Goal: Information Seeking & Learning: Learn about a topic

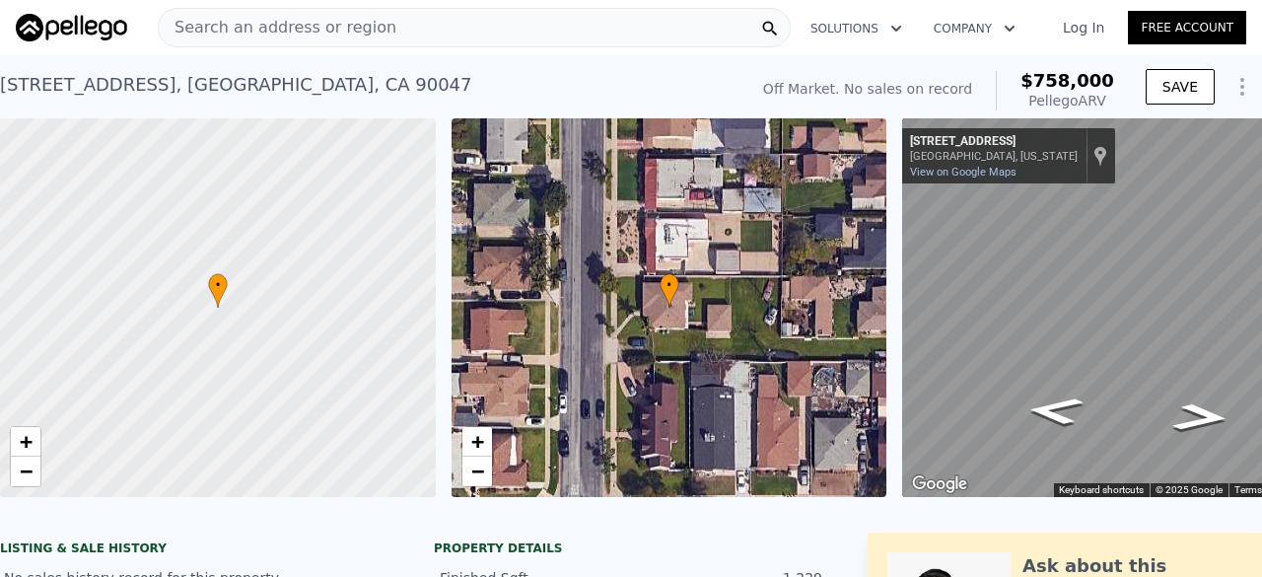
click at [294, 20] on span "Search an address or region" at bounding box center [278, 28] width 238 height 24
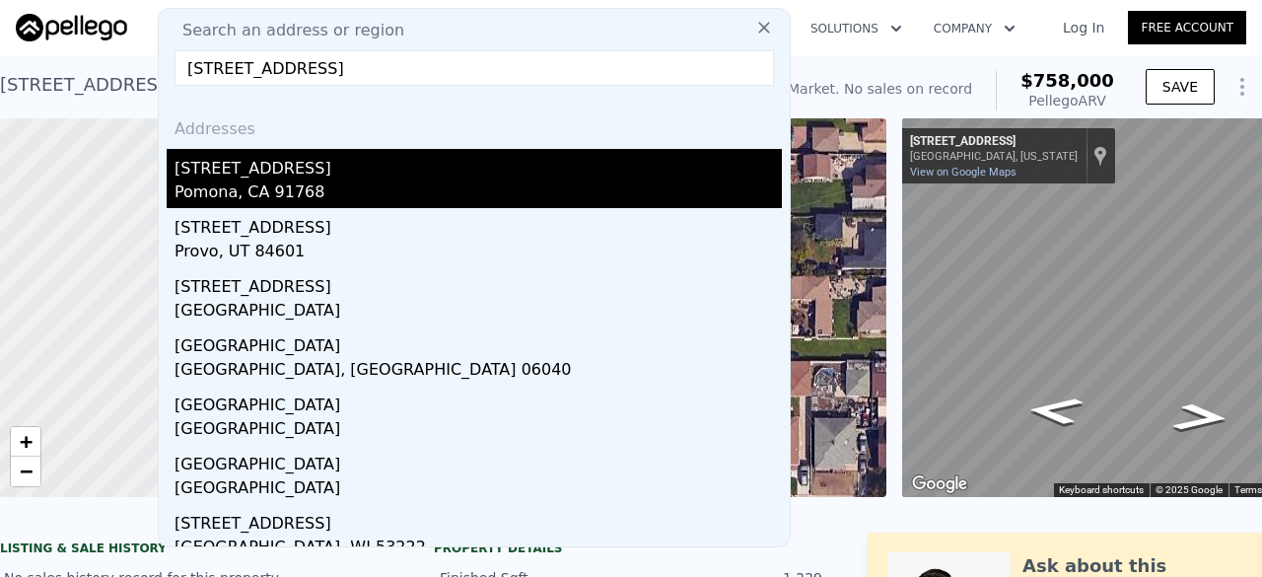
type input "781 W Center St,"
click at [278, 190] on div "Pomona, CA 91768" at bounding box center [477, 194] width 607 height 28
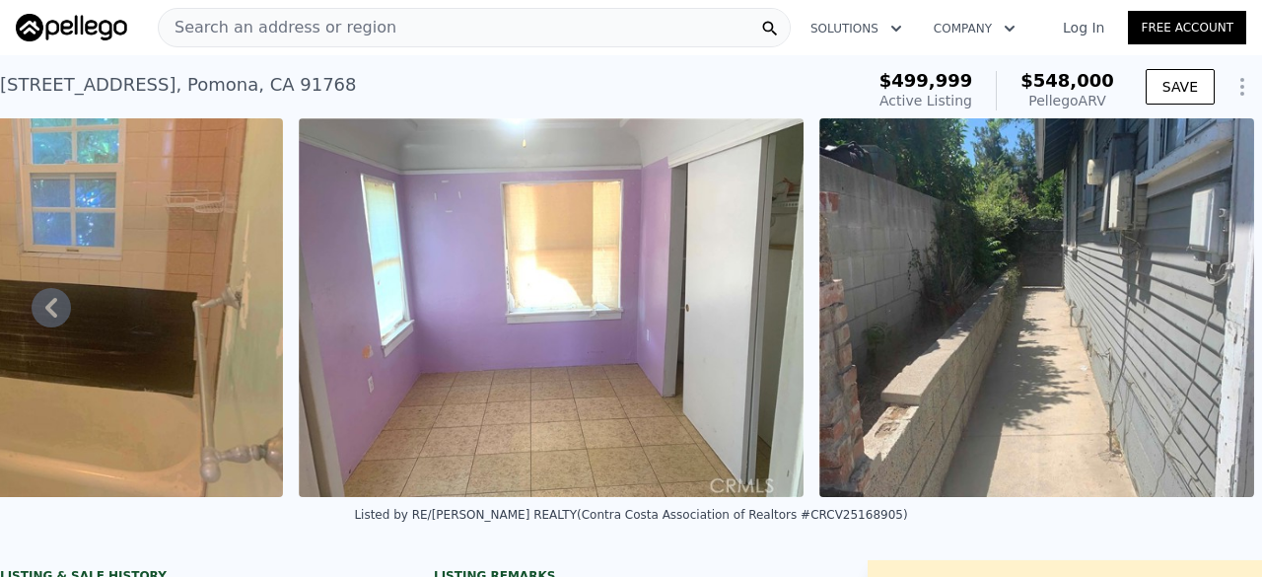
click at [310, 32] on span "Search an address or region" at bounding box center [278, 28] width 238 height 24
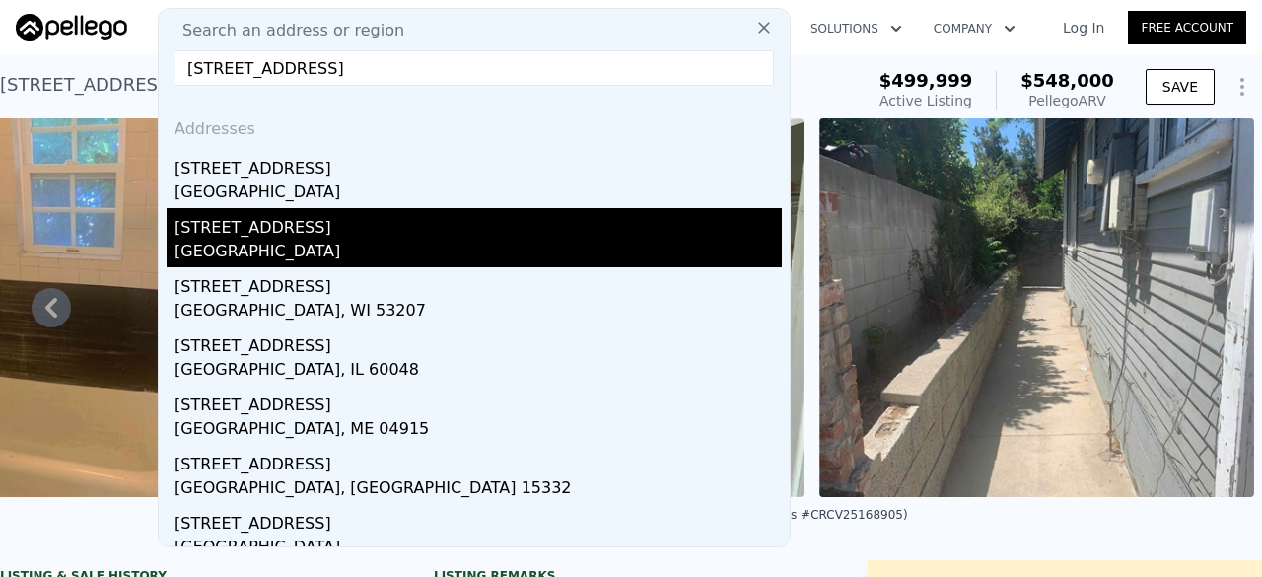
type input "348 E Lincoln ave"
click at [266, 224] on div "348 E Lincoln Ave" at bounding box center [477, 224] width 607 height 32
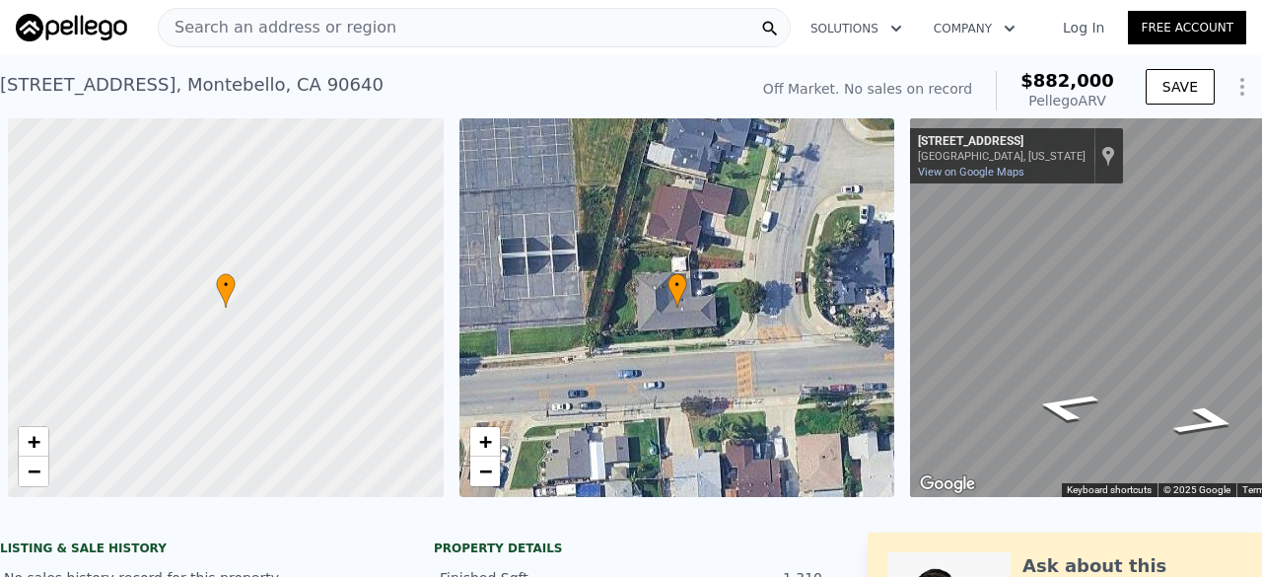
scroll to position [0, 8]
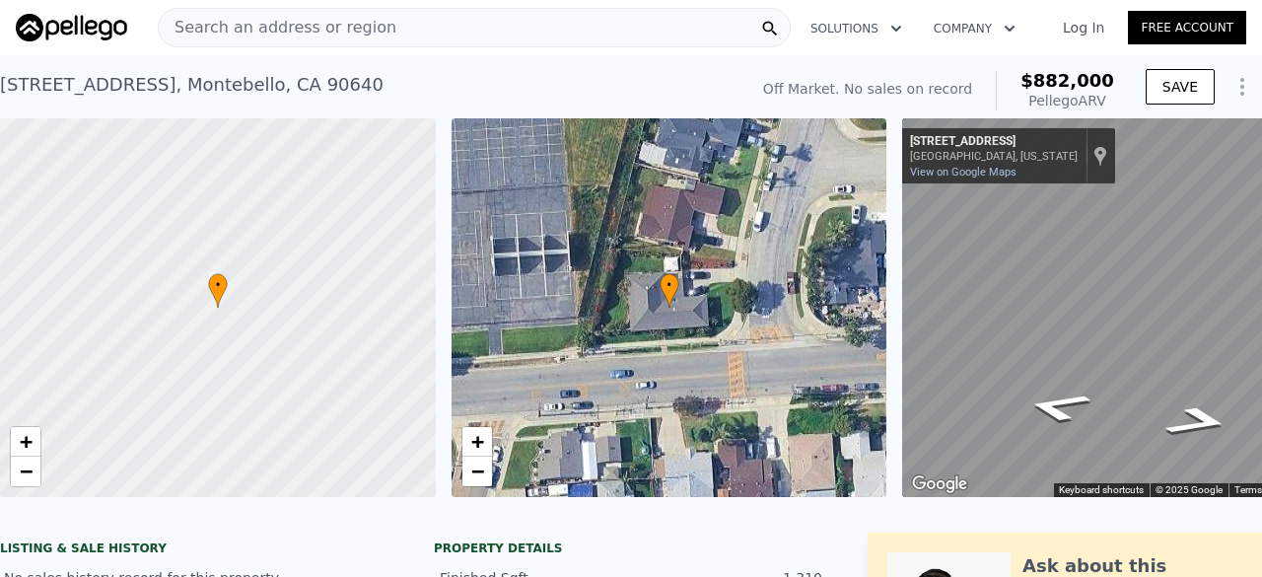
click at [256, 32] on span "Search an address or region" at bounding box center [278, 28] width 238 height 24
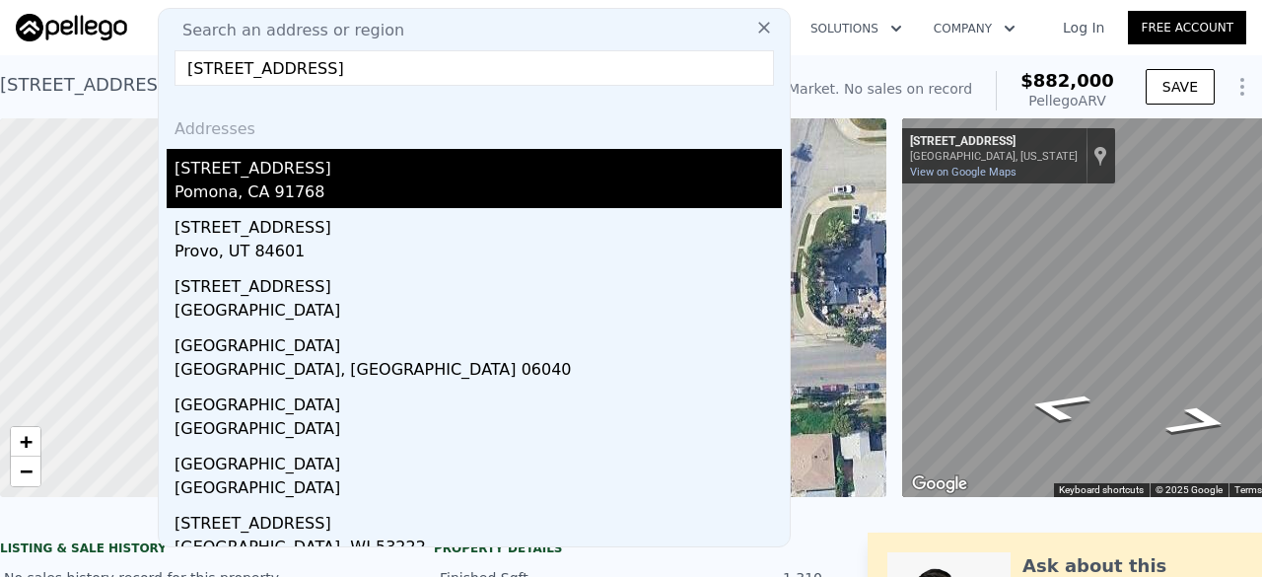
type input "781 W Center Street"
click at [298, 182] on div "Pomona, CA 91768" at bounding box center [477, 194] width 607 height 28
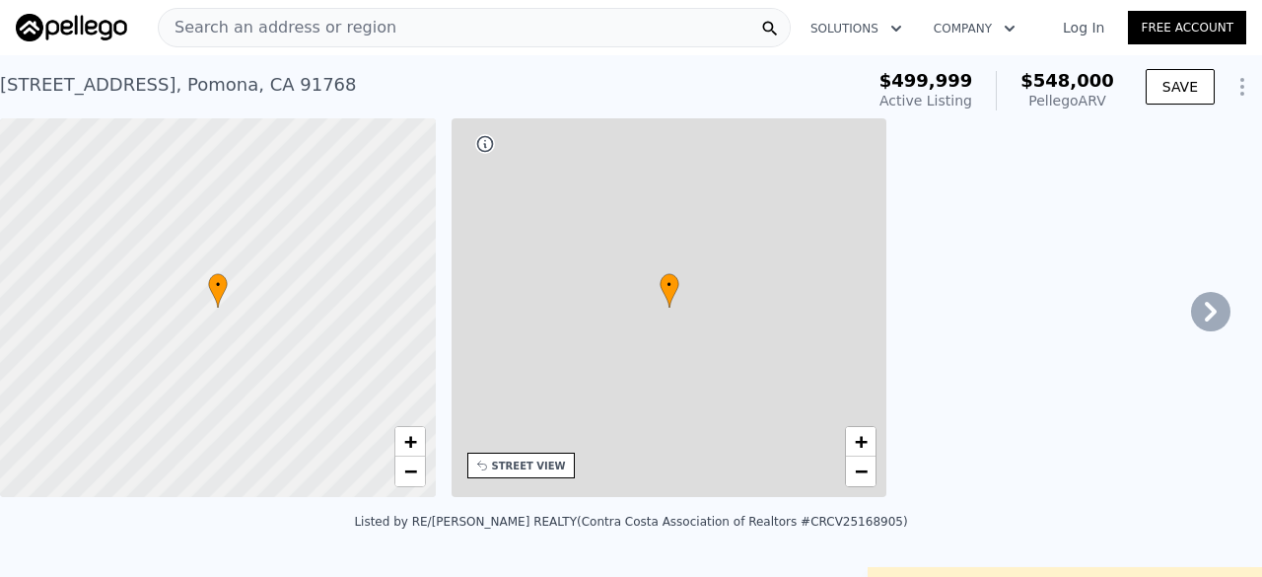
type input "2"
type input "3"
type input "2"
type input "687"
type input "1008"
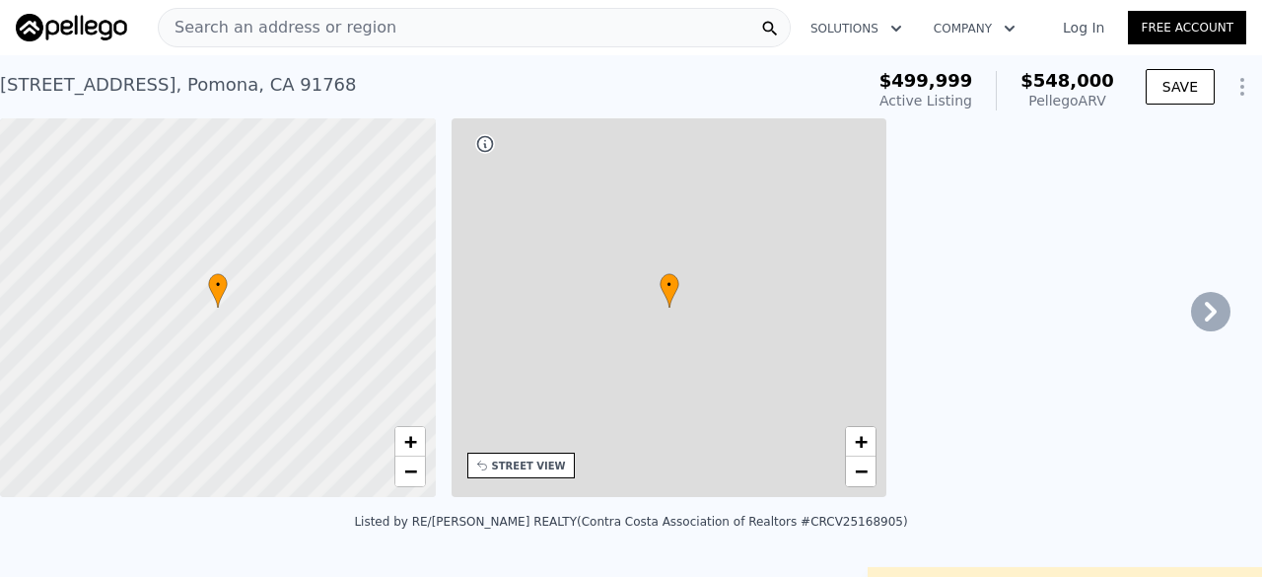
type input "2560"
type input "6446"
type input "$ 548,000"
type input "5"
type input "-$ 16,066"
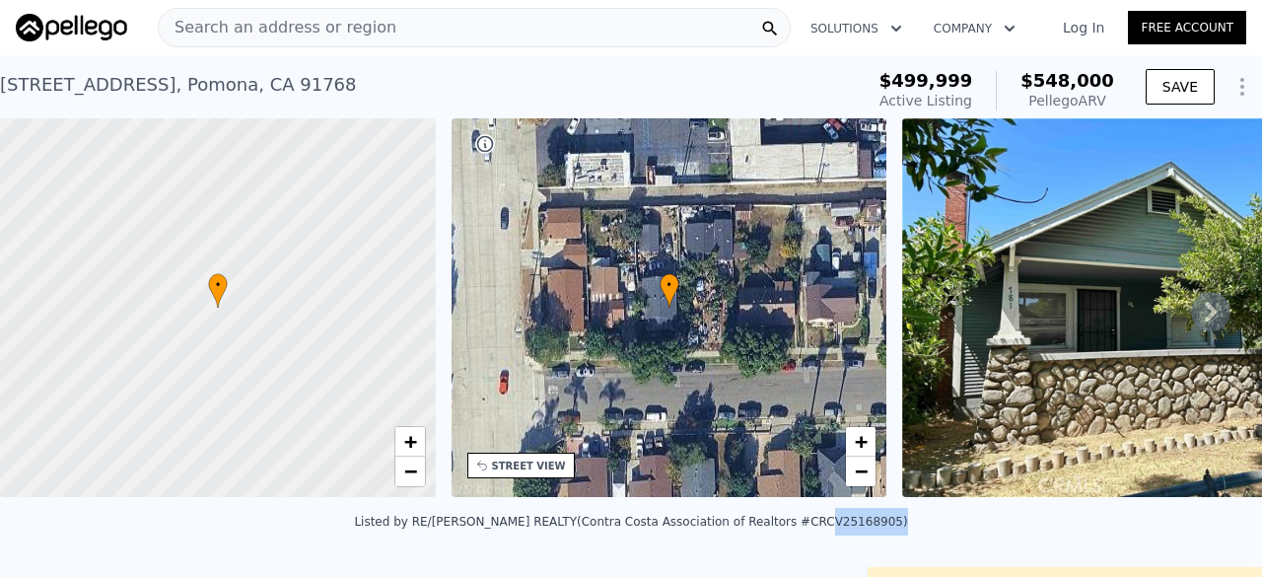
drag, startPoint x: 786, startPoint y: 536, endPoint x: 847, endPoint y: 543, distance: 61.5
click at [847, 543] on div "Listed by RE/MAX MASTERS REALTY (Contra Costa Association of Realtors #CRCV2516…" at bounding box center [631, 527] width 1262 height 47
copy div "CV25168905"
click at [263, 29] on span "Search an address or region" at bounding box center [278, 28] width 238 height 24
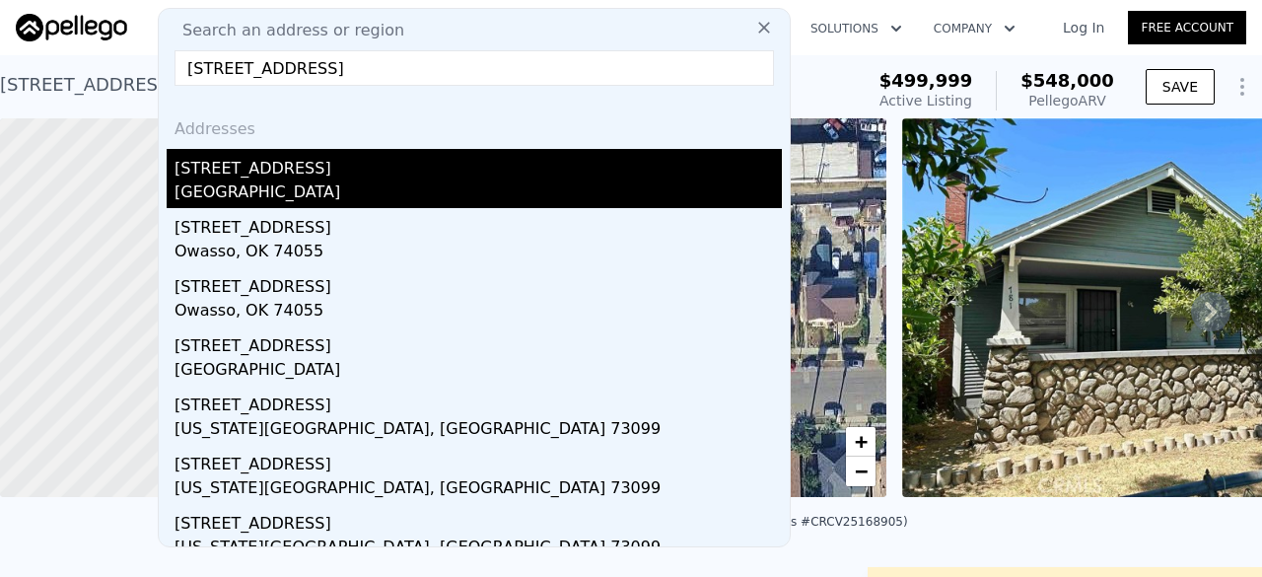
type input "1111 W 98th St,"
click at [323, 196] on div "Westmont, CA 90044" at bounding box center [477, 194] width 607 height 28
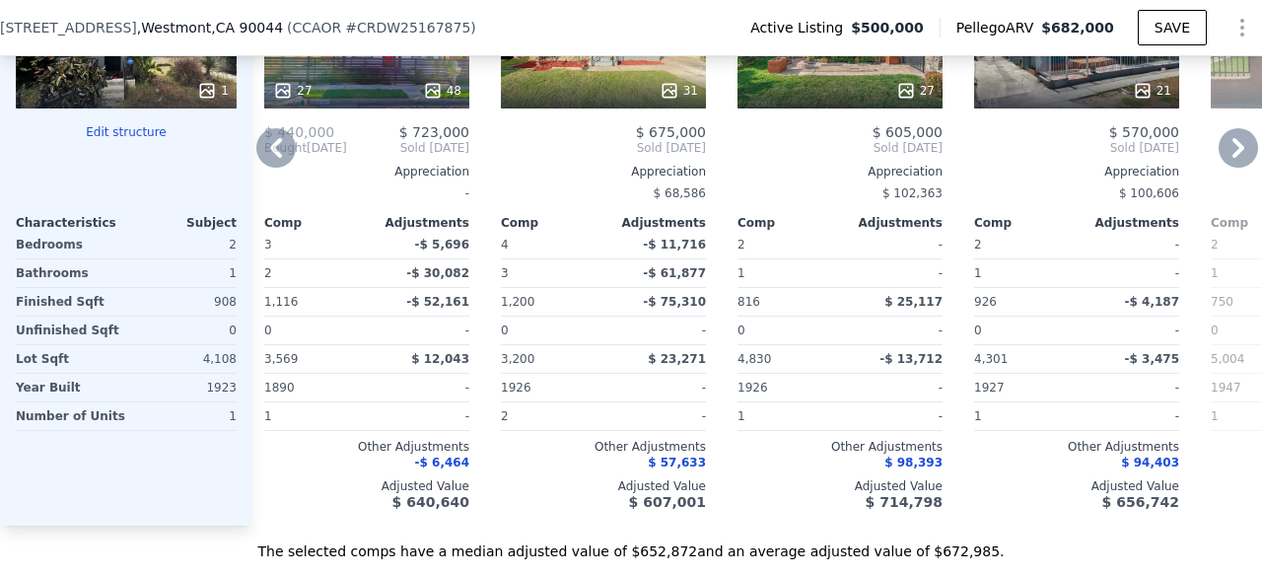
scroll to position [2184, 0]
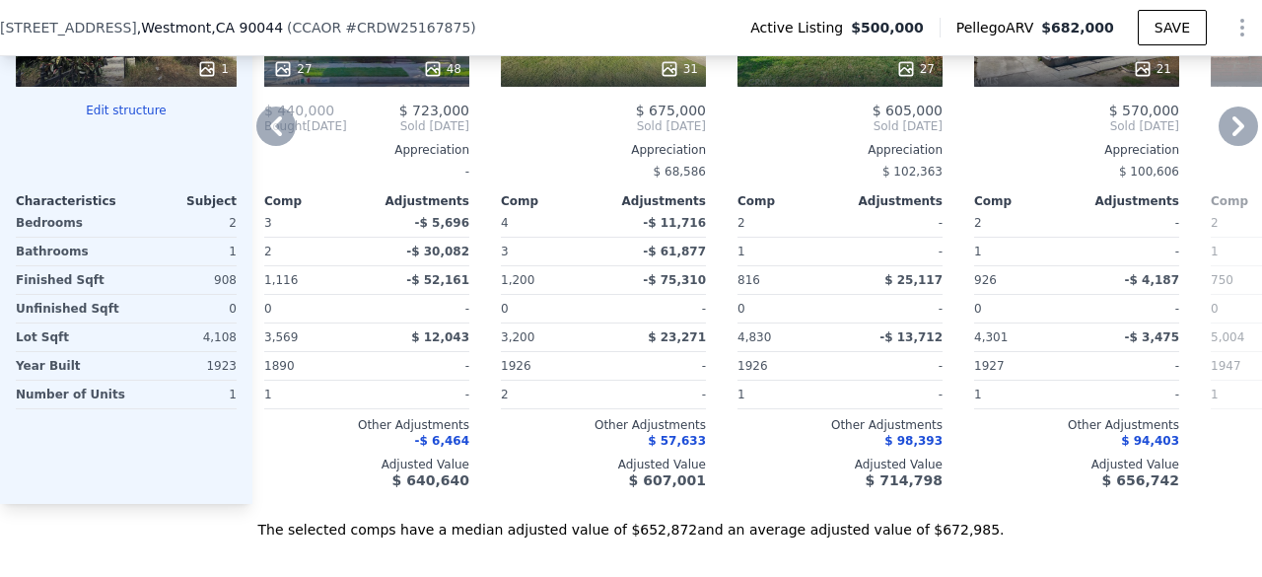
click at [1092, 73] on div "21" at bounding box center [1077, 69] width 188 height 20
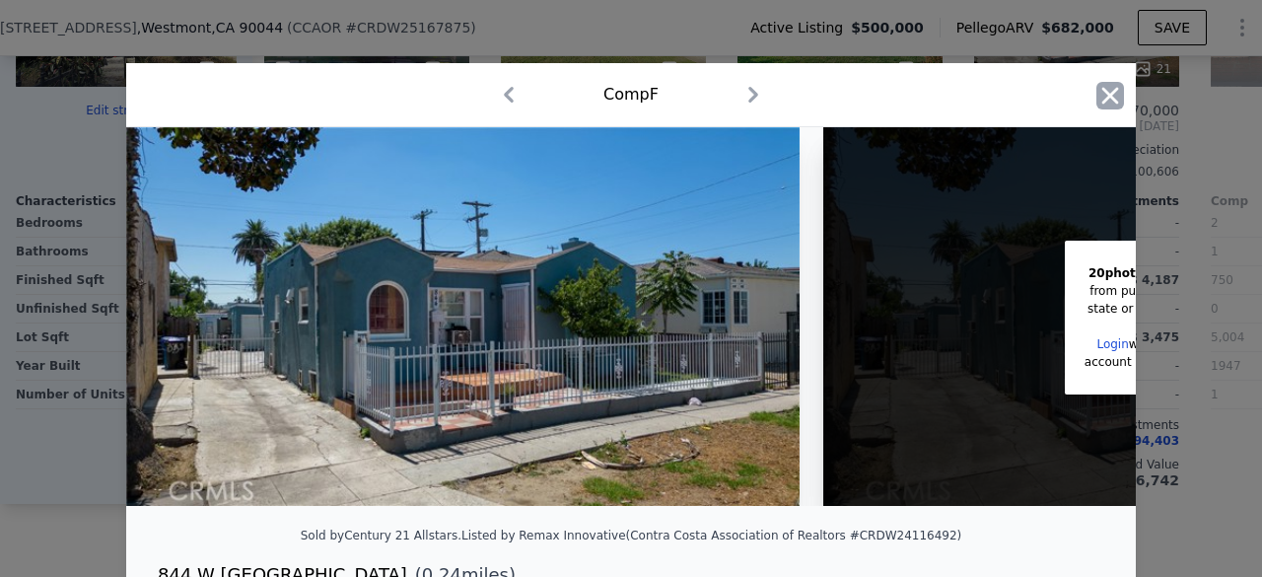
click at [1102, 96] on icon "button" at bounding box center [1110, 95] width 17 height 17
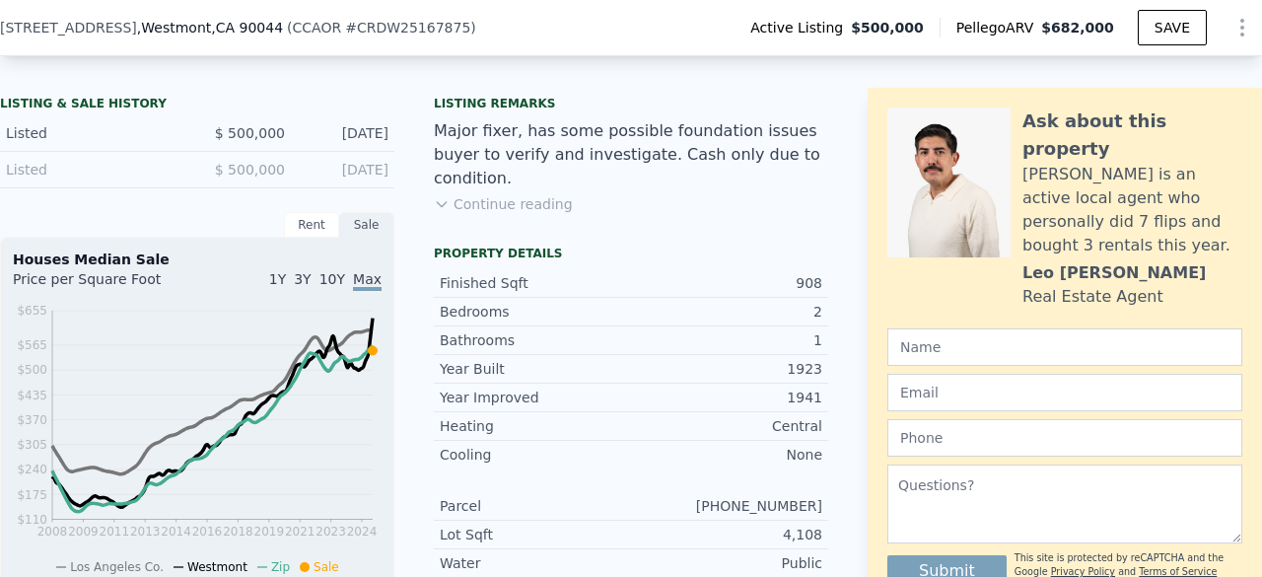
scroll to position [469, 0]
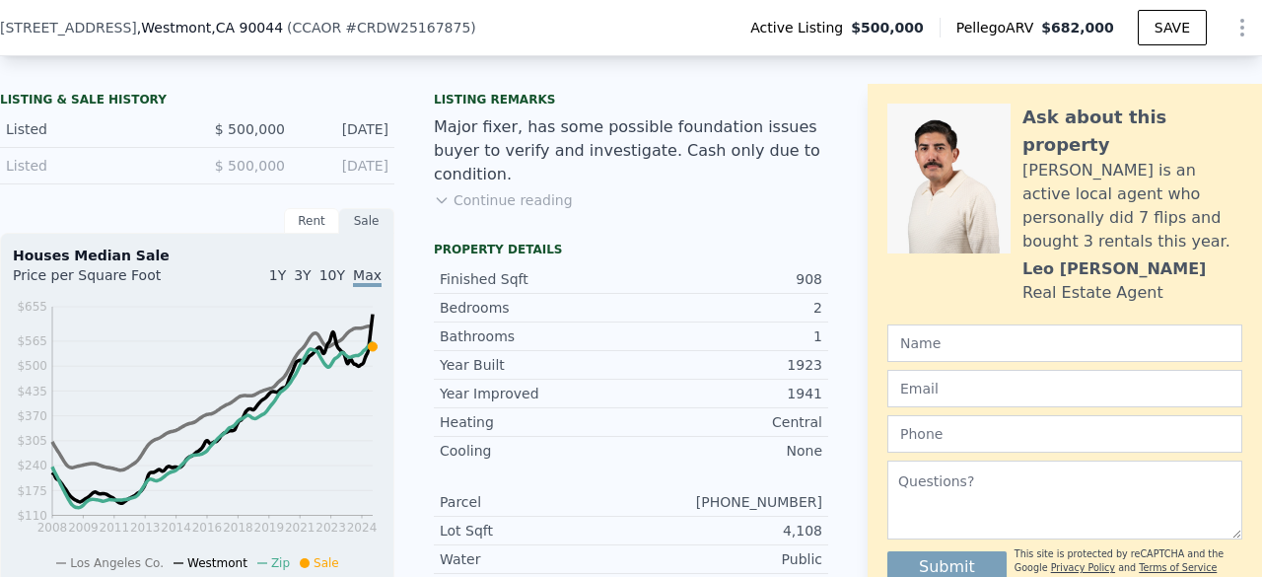
click at [499, 190] on button "Continue reading" at bounding box center [503, 200] width 139 height 20
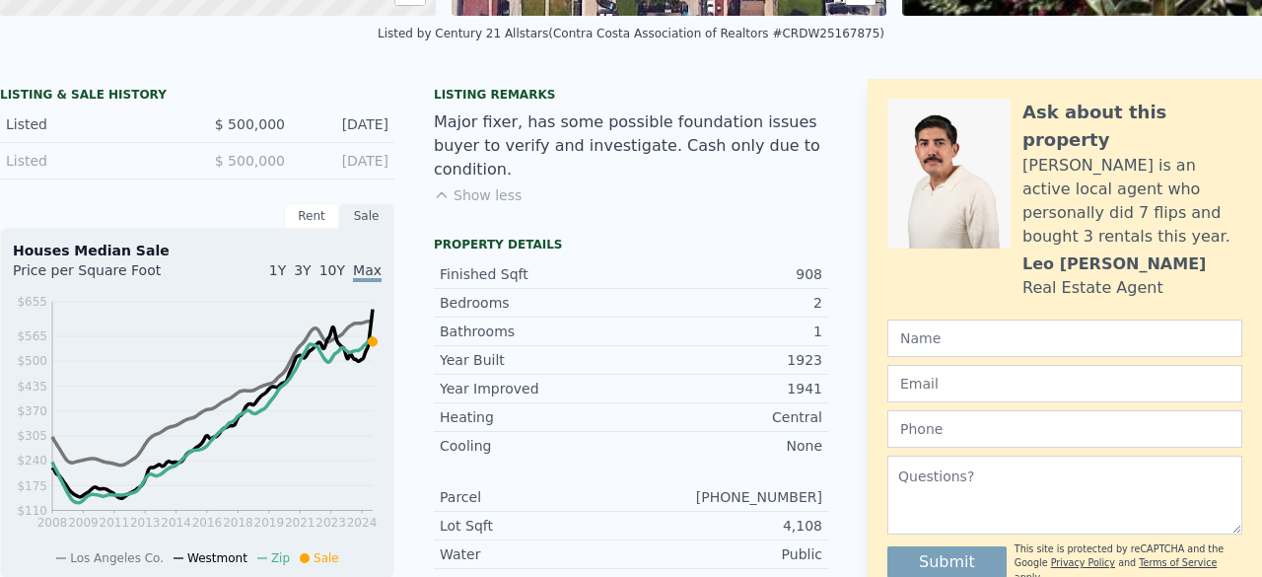
scroll to position [0, 0]
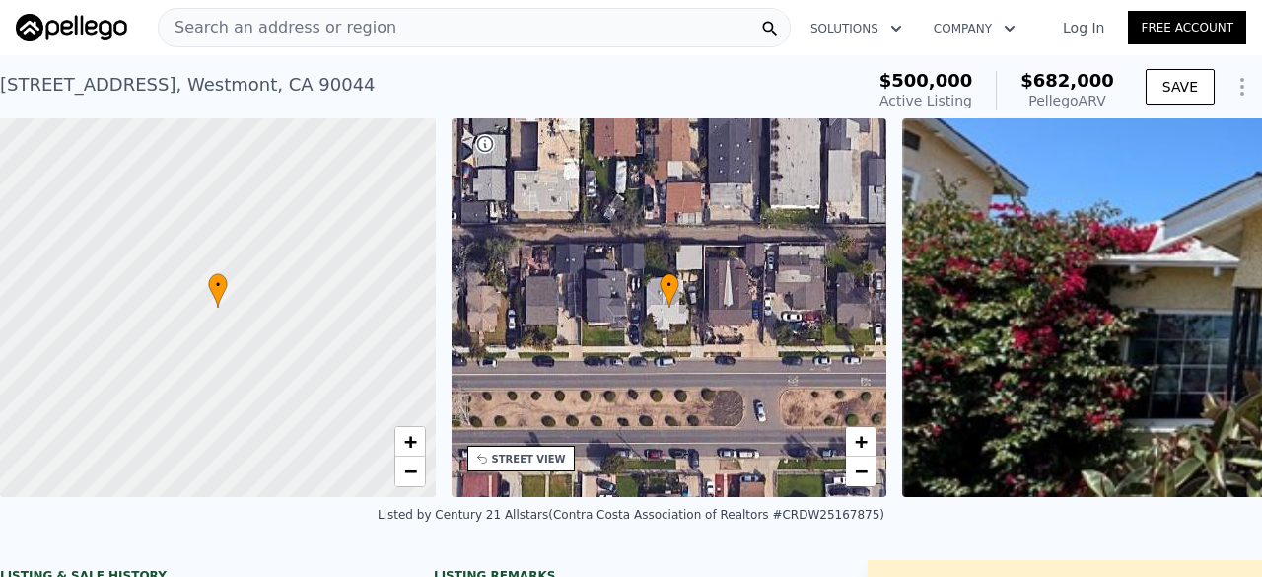
drag, startPoint x: 444, startPoint y: 238, endPoint x: 201, endPoint y: 527, distance: 377.9
click at [201, 527] on div "Listed by Century 21 Allstars (Contra Costa Association of Realtors #CRDW251678…" at bounding box center [631, 520] width 1262 height 47
drag, startPoint x: 760, startPoint y: 531, endPoint x: 826, endPoint y: 531, distance: 66.0
click at [826, 521] on div "Listed by Century 21 Allstars (Contra Costa Association of Realtors #CRDW251678…" at bounding box center [631, 515] width 507 height 14
copy div "DW25167875"
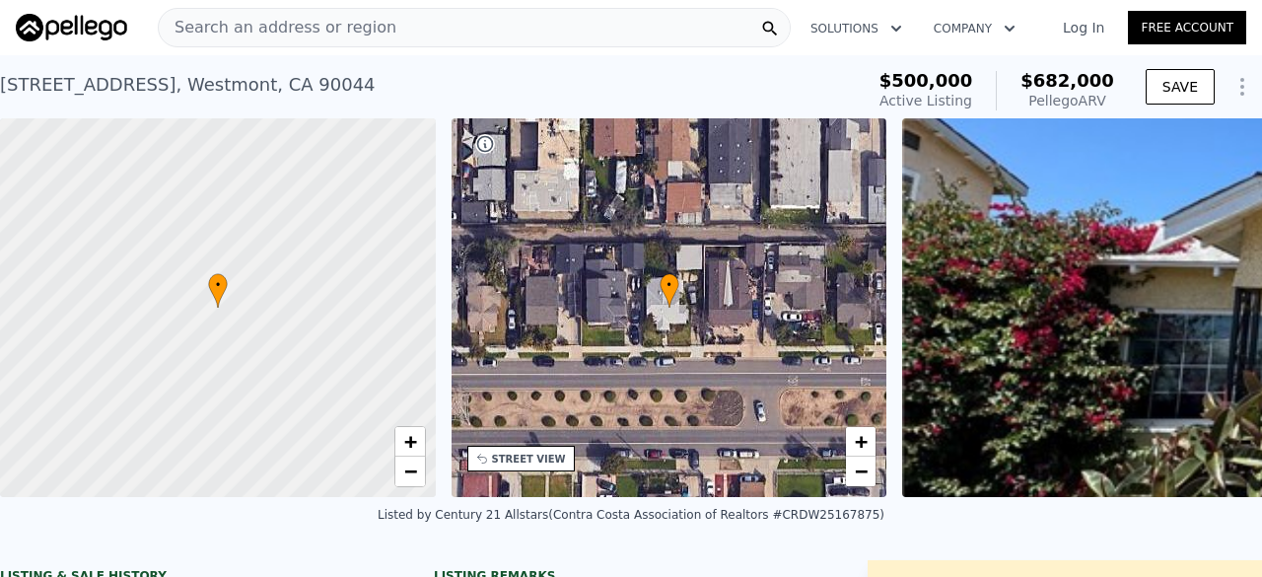
click at [246, 27] on span "Search an address or region" at bounding box center [278, 28] width 238 height 24
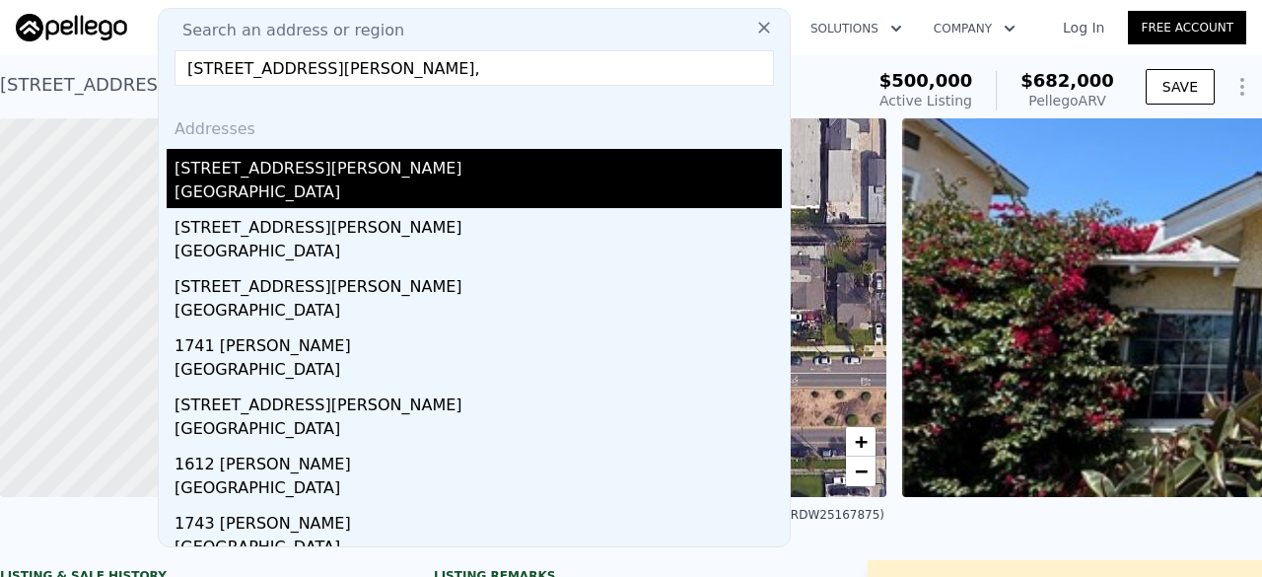
type input "1621 Van Horne Ln,"
click at [315, 202] on div "Redondo Beach, CA 90278" at bounding box center [477, 194] width 607 height 28
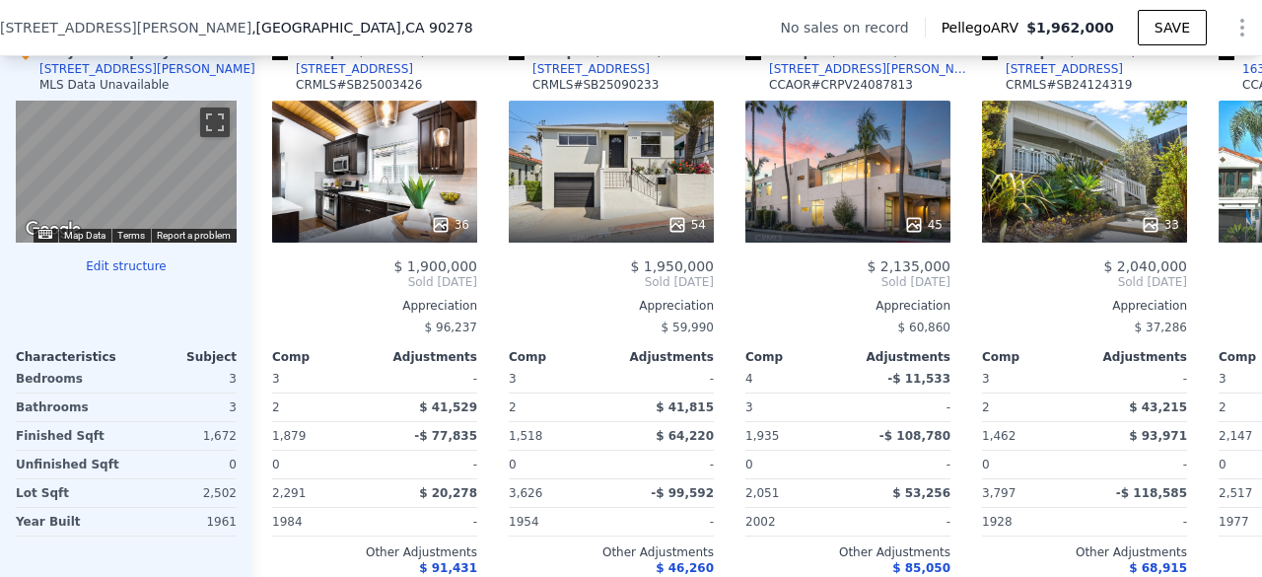
scroll to position [1946, 0]
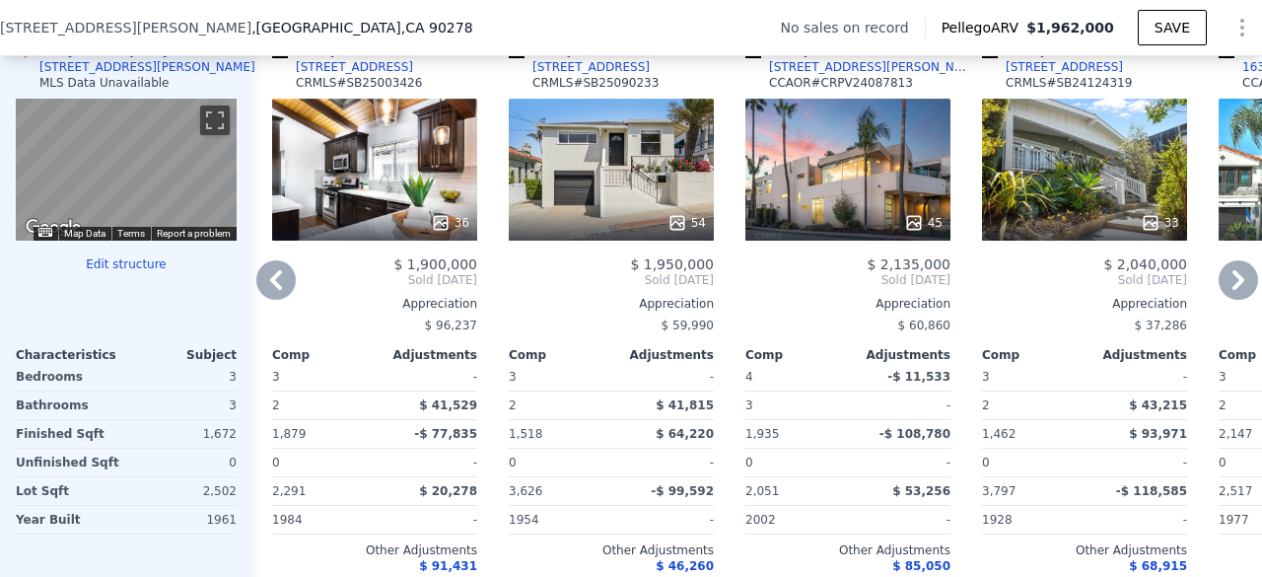
click at [371, 214] on div "36" at bounding box center [374, 170] width 205 height 142
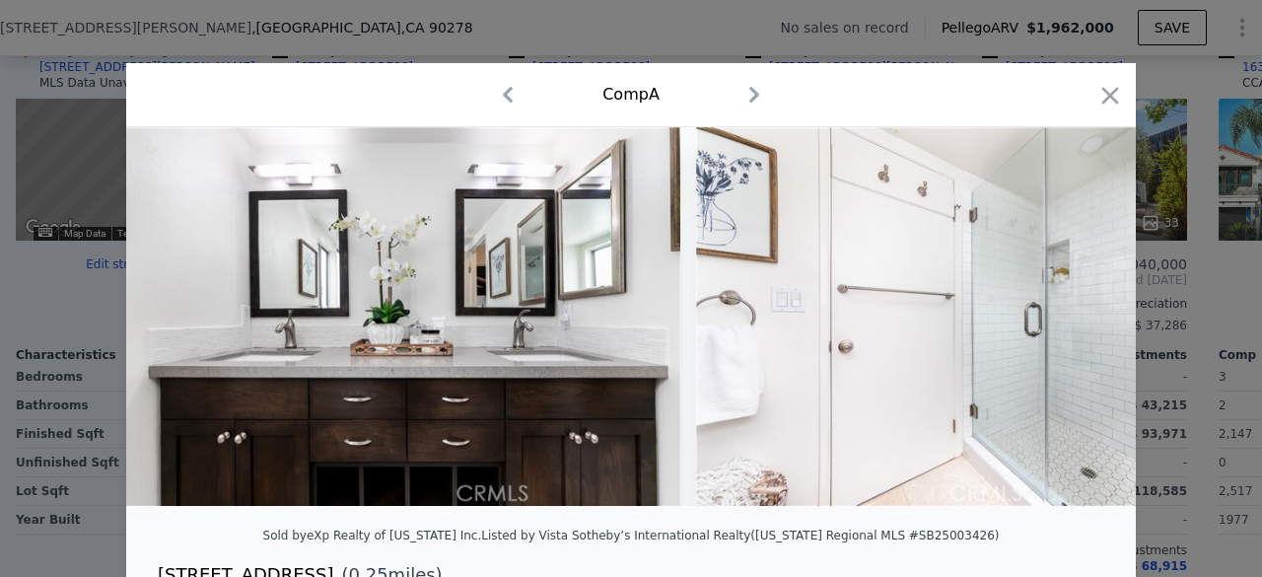
scroll to position [0, 8367]
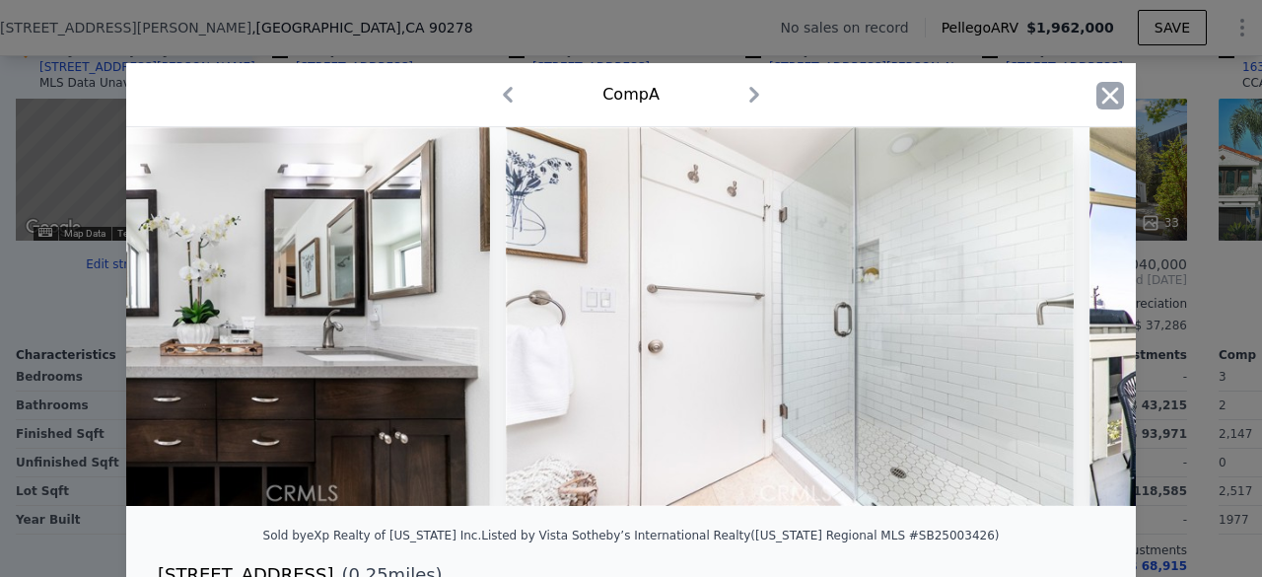
click at [1104, 94] on icon "button" at bounding box center [1110, 95] width 17 height 17
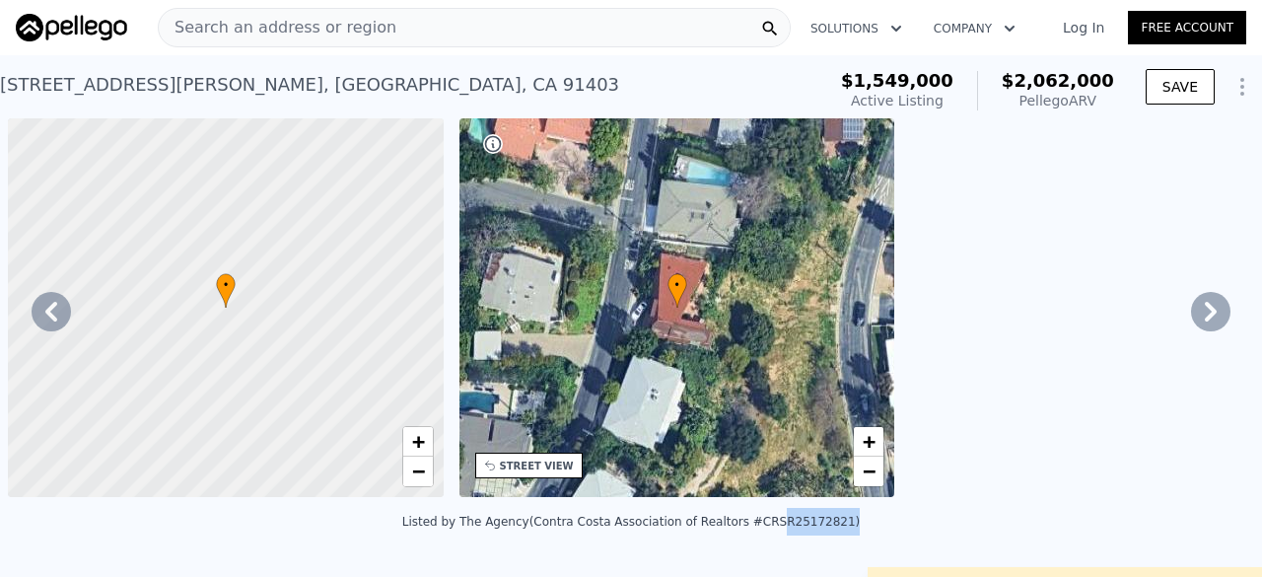
scroll to position [0, 7052]
